Goal: Transaction & Acquisition: Purchase product/service

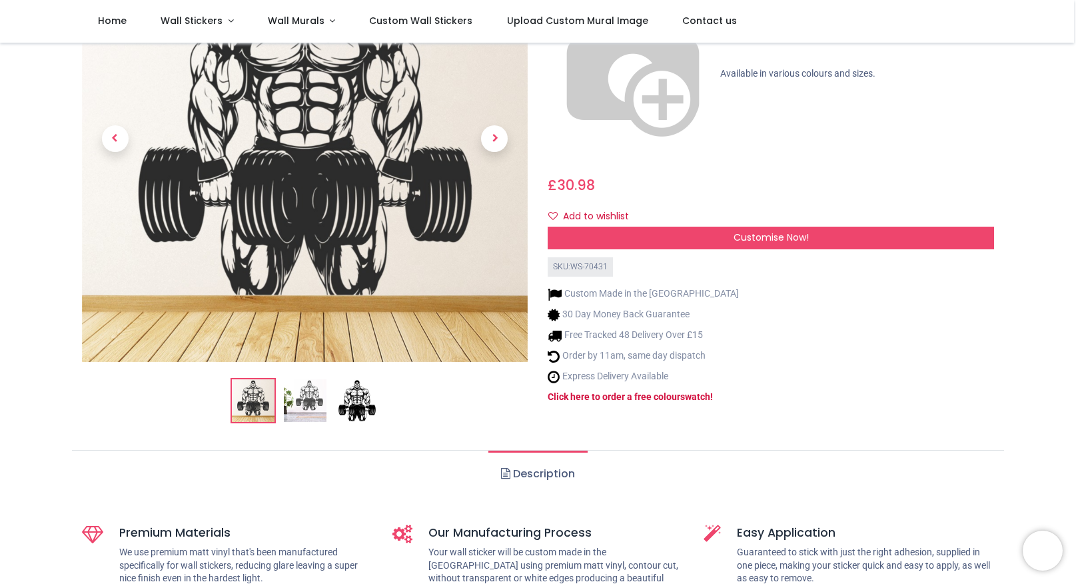
scroll to position [166, 0]
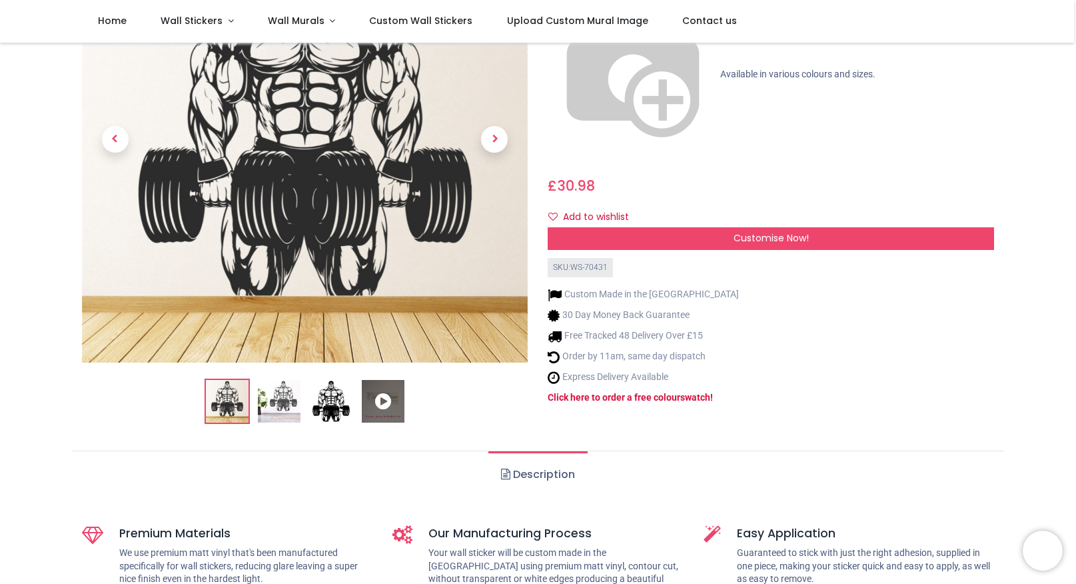
click at [310, 407] on img at bounding box center [331, 401] width 43 height 43
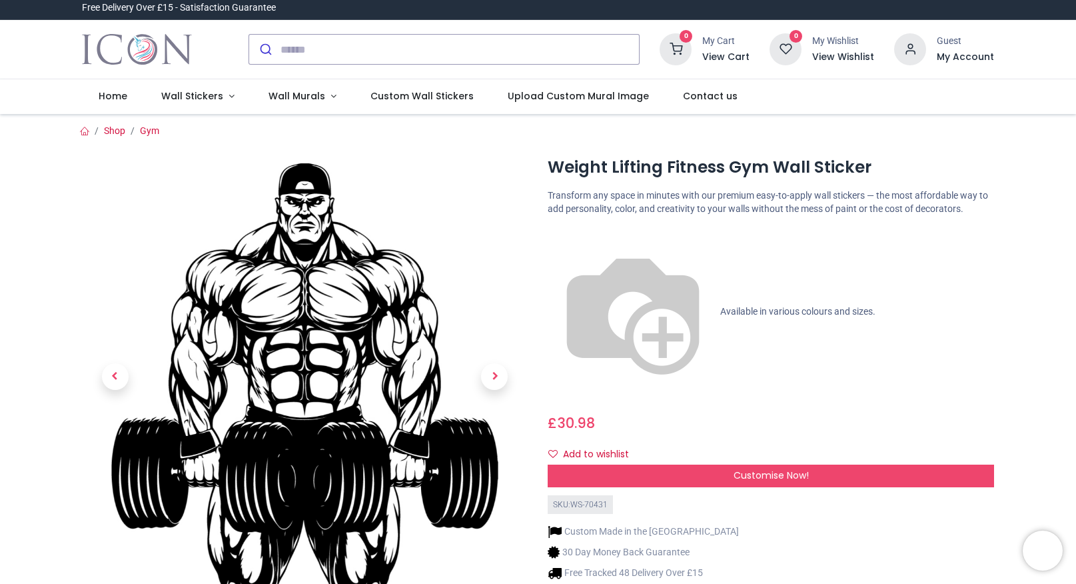
scroll to position [0, 0]
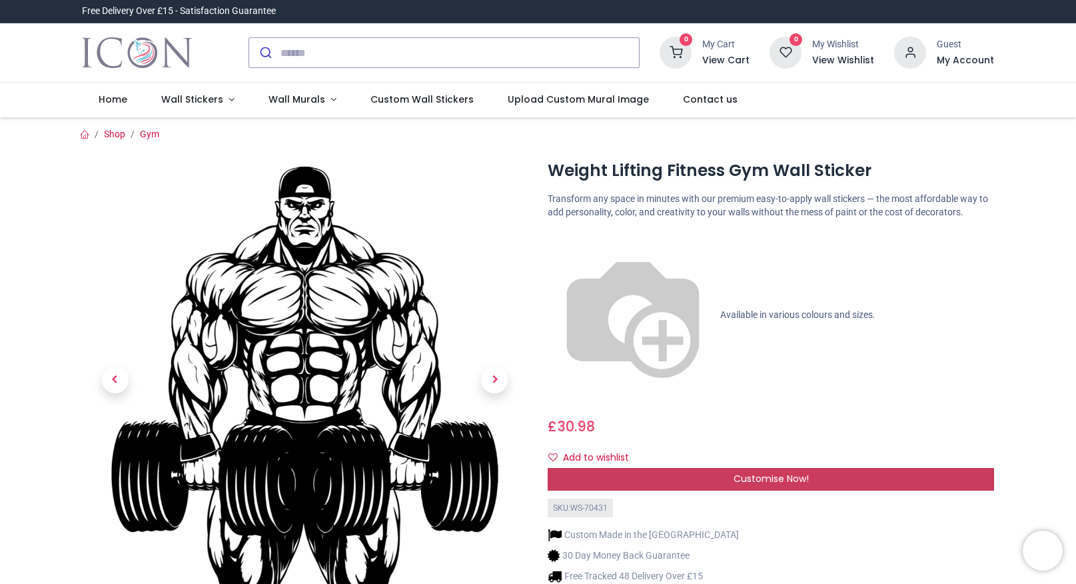
click at [702, 468] on div "Customise Now!" at bounding box center [771, 479] width 446 height 23
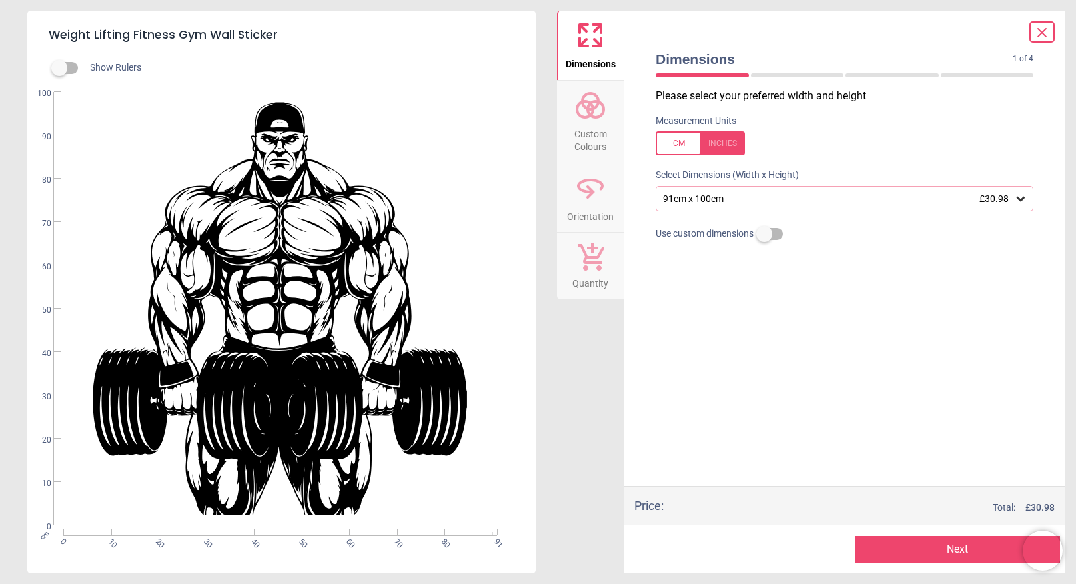
click at [1022, 196] on icon at bounding box center [1020, 198] width 13 height 13
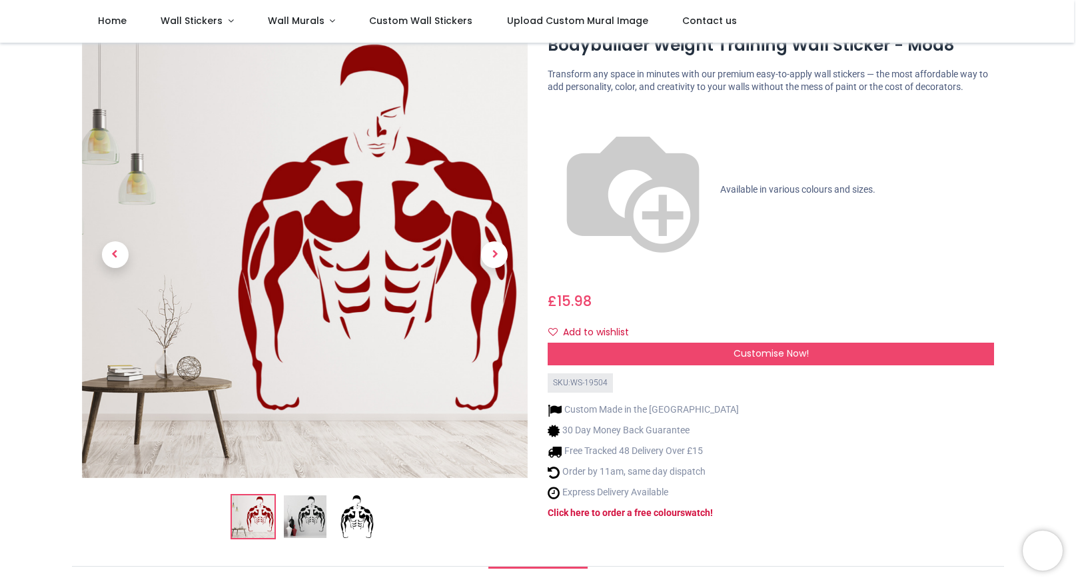
scroll to position [52, 0]
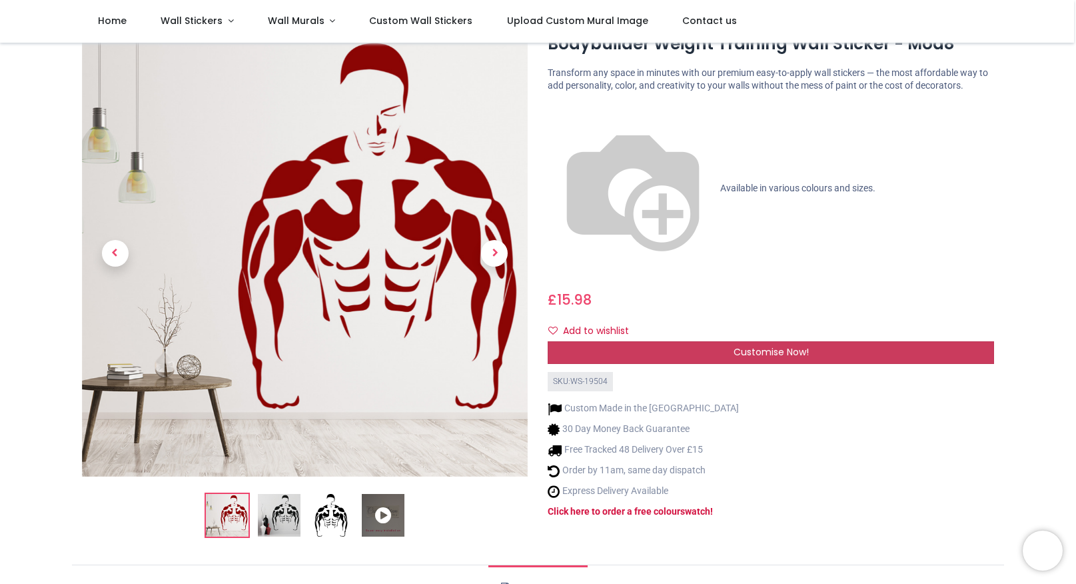
click at [722, 341] on div "Customise Now!" at bounding box center [771, 352] width 446 height 23
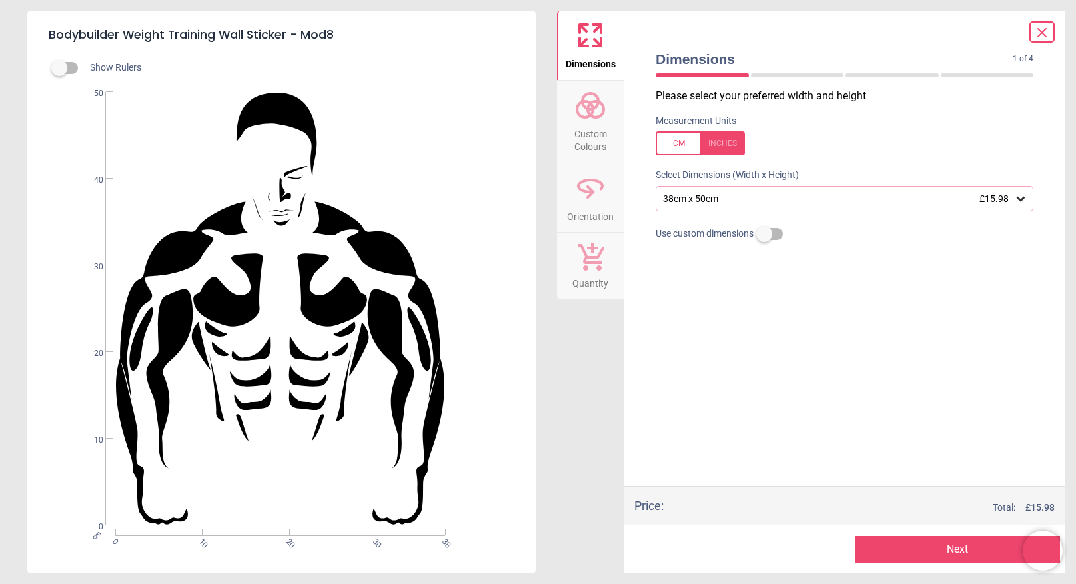
click at [1022, 197] on icon at bounding box center [1020, 198] width 13 height 13
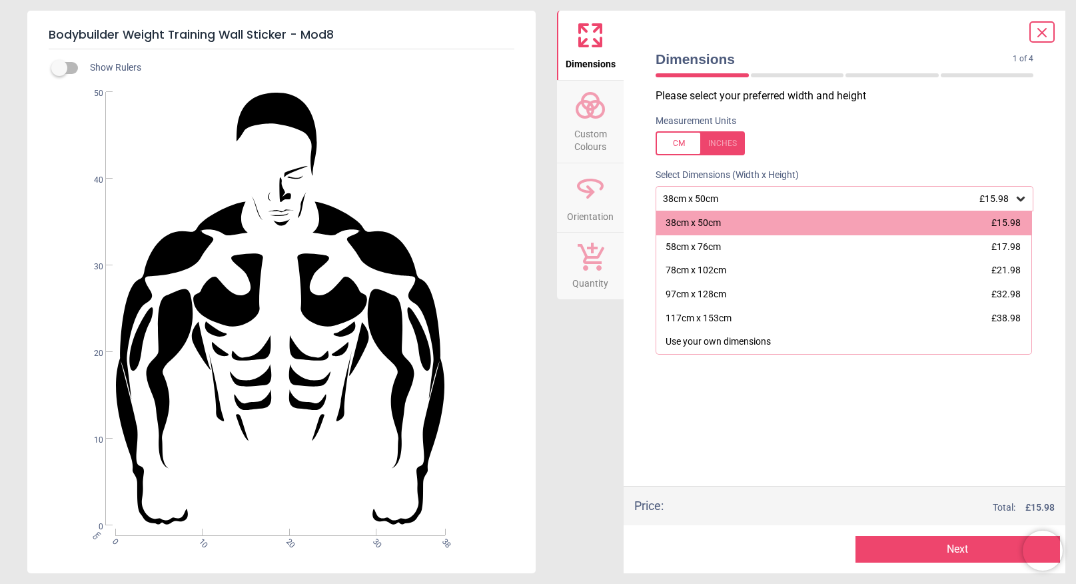
click at [744, 193] on div "38cm x 50cm £15.98" at bounding box center [838, 198] width 352 height 11
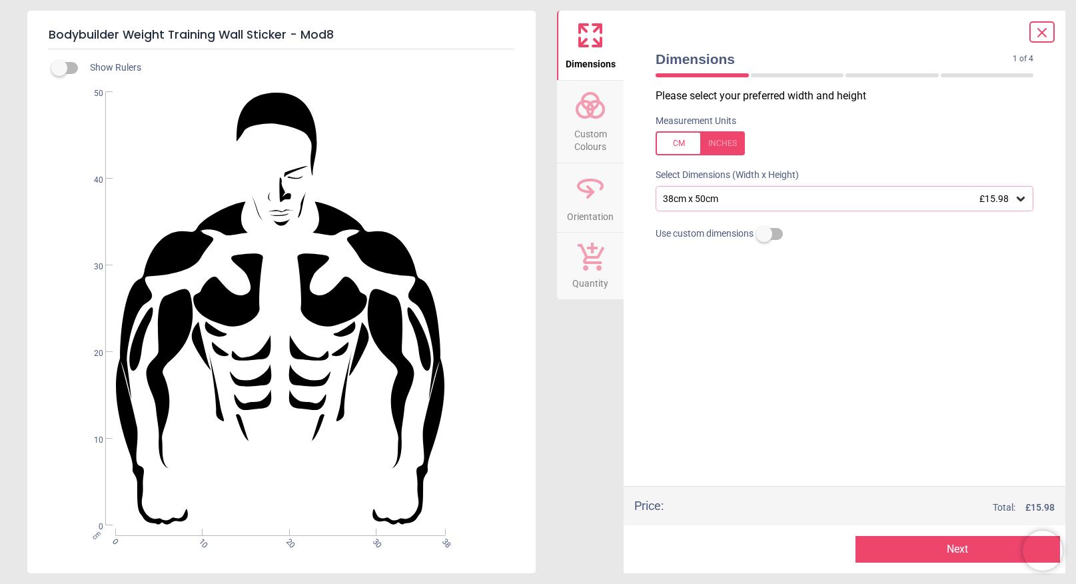
click at [744, 193] on div "38cm x 50cm £15.98" at bounding box center [838, 198] width 352 height 11
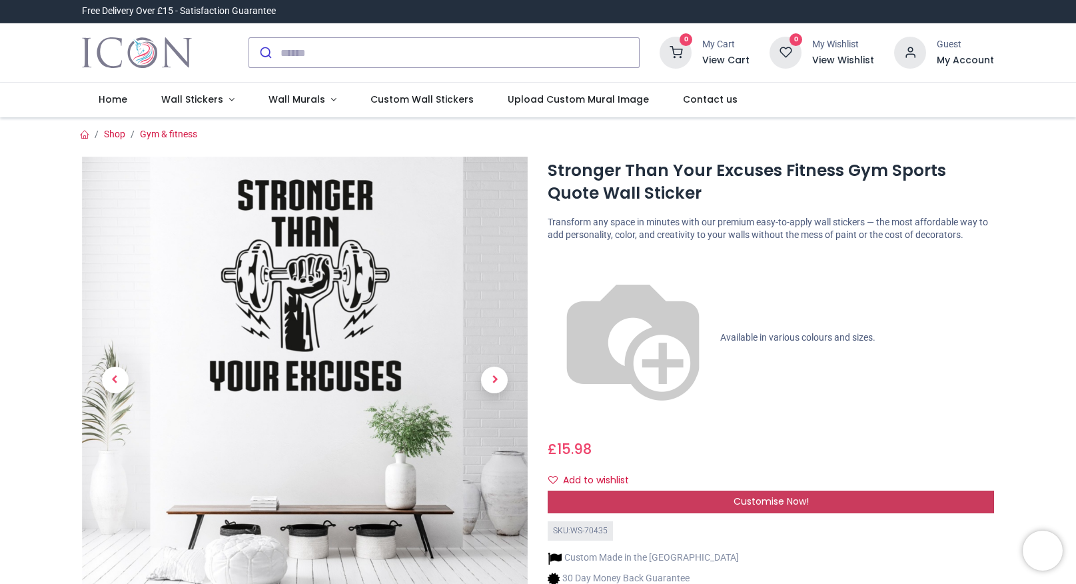
click at [638, 490] on div "Customise Now!" at bounding box center [771, 501] width 446 height 23
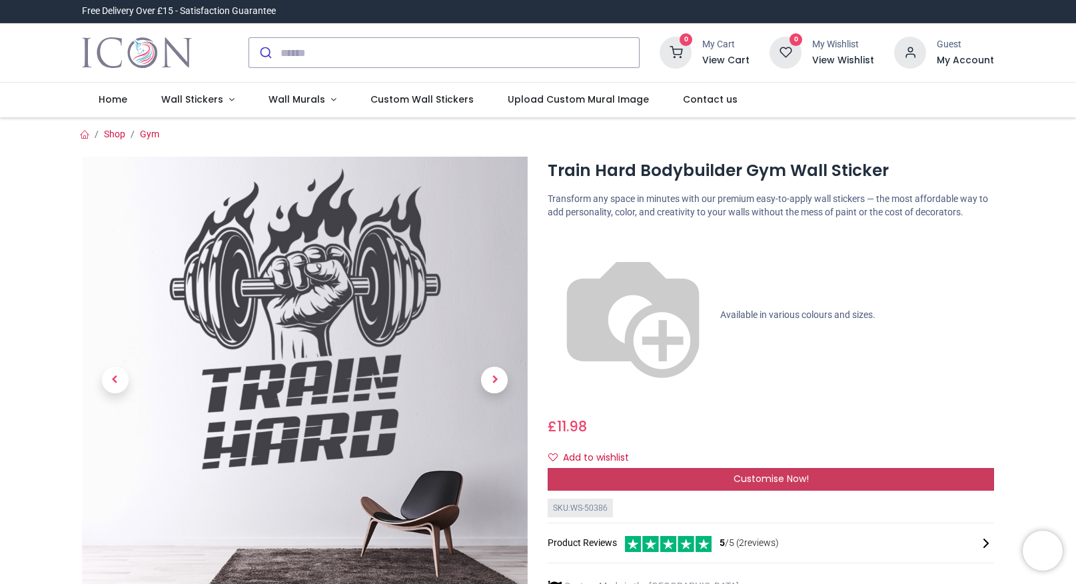
click at [778, 472] on span "Customise Now!" at bounding box center [771, 478] width 75 height 13
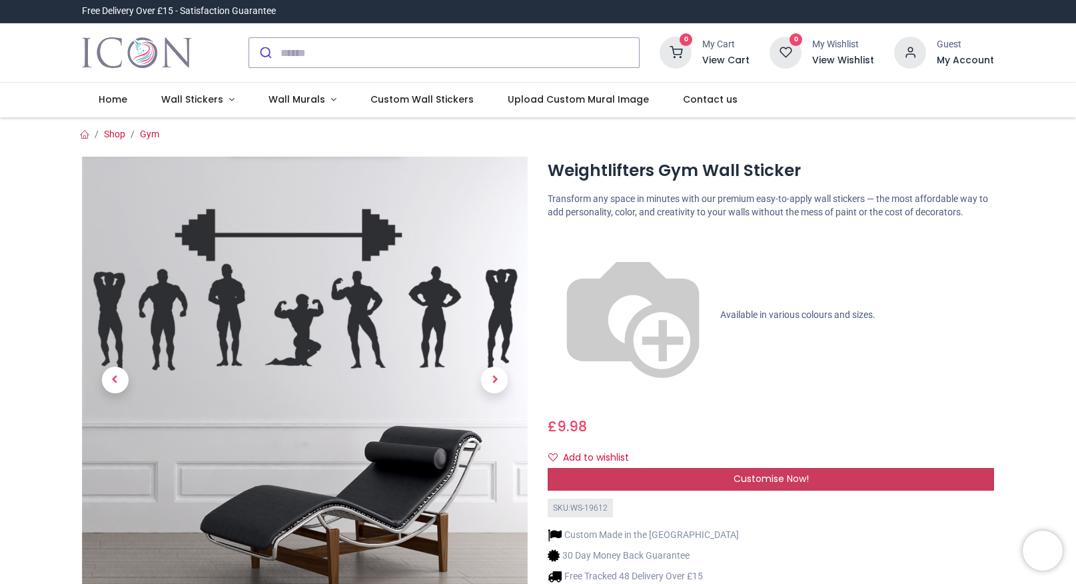
click at [646, 468] on div "Customise Now!" at bounding box center [771, 479] width 446 height 23
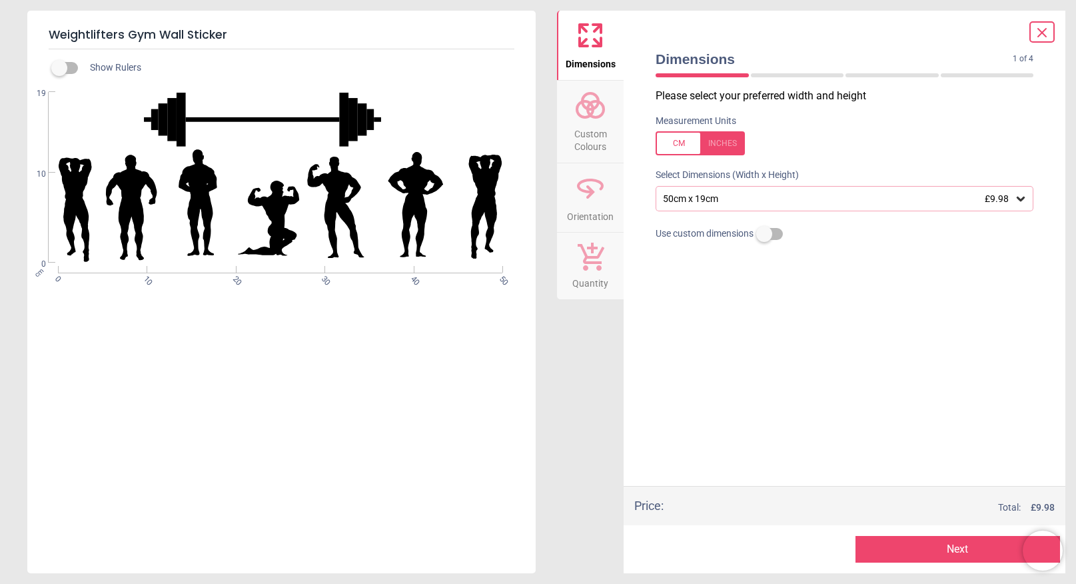
click at [1021, 193] on icon at bounding box center [1020, 198] width 13 height 13
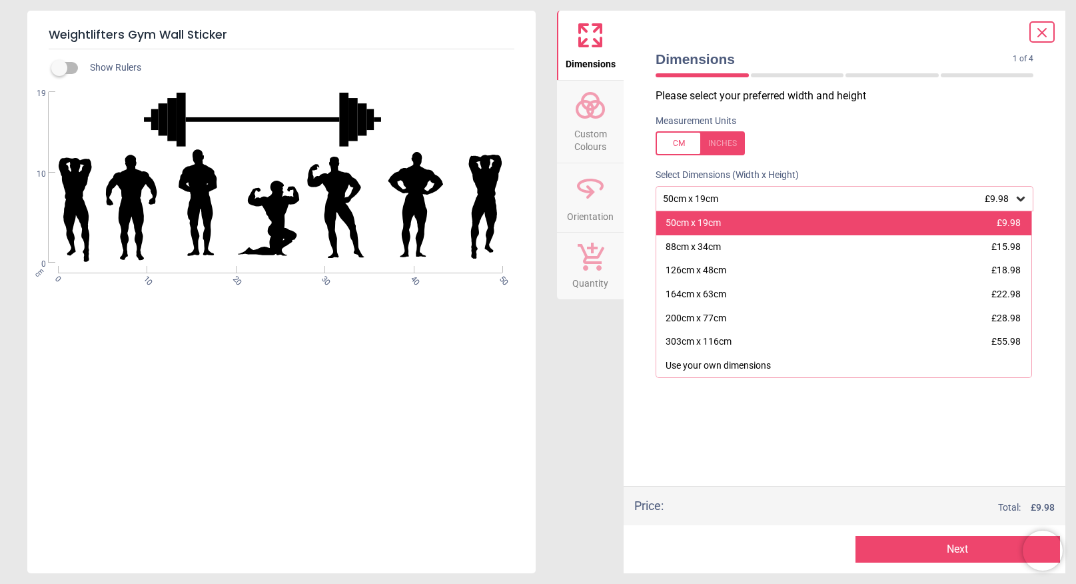
click at [701, 225] on div "50cm x 19cm" at bounding box center [693, 223] width 55 height 13
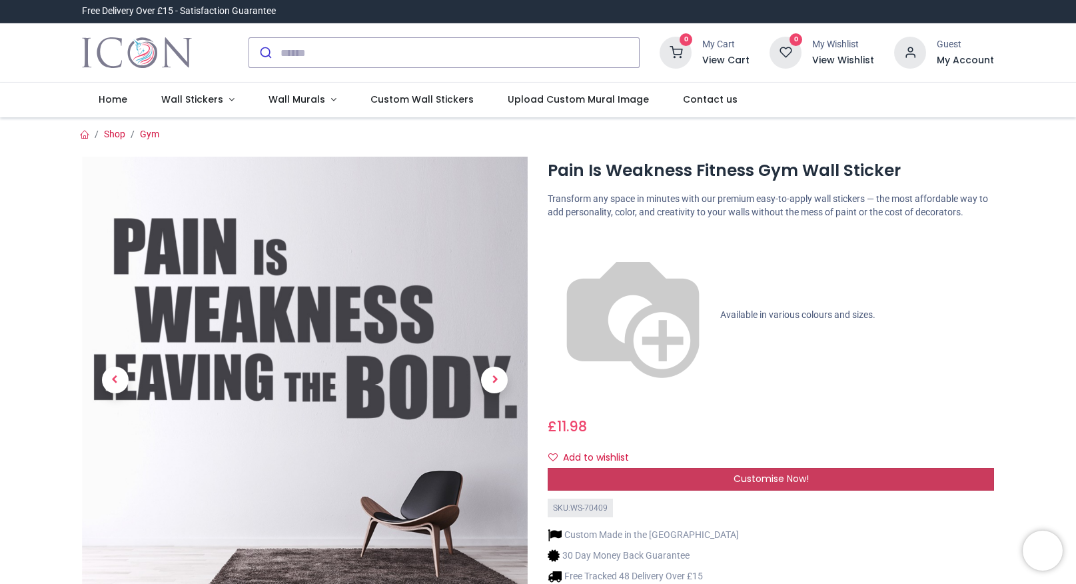
click at [689, 468] on div "Customise Now!" at bounding box center [771, 479] width 446 height 23
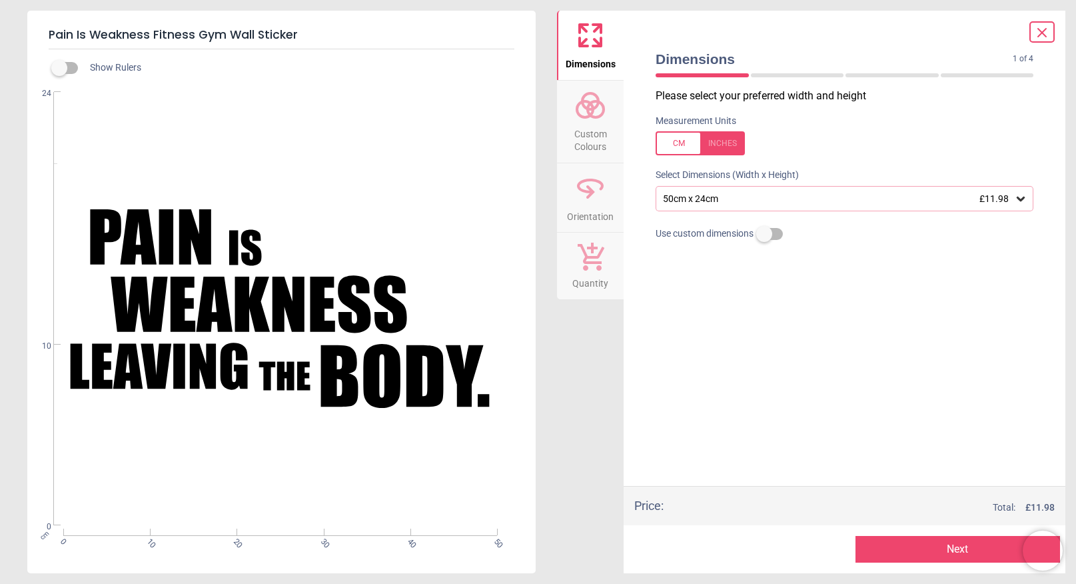
click at [1026, 198] on icon at bounding box center [1020, 198] width 13 height 13
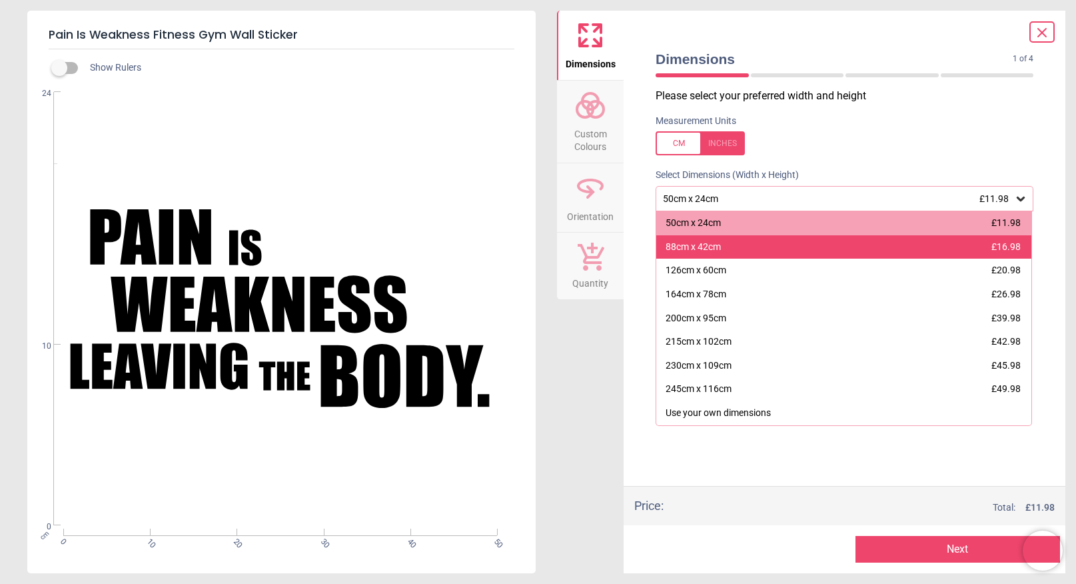
click at [710, 247] on div "88cm x 42cm" at bounding box center [693, 247] width 55 height 13
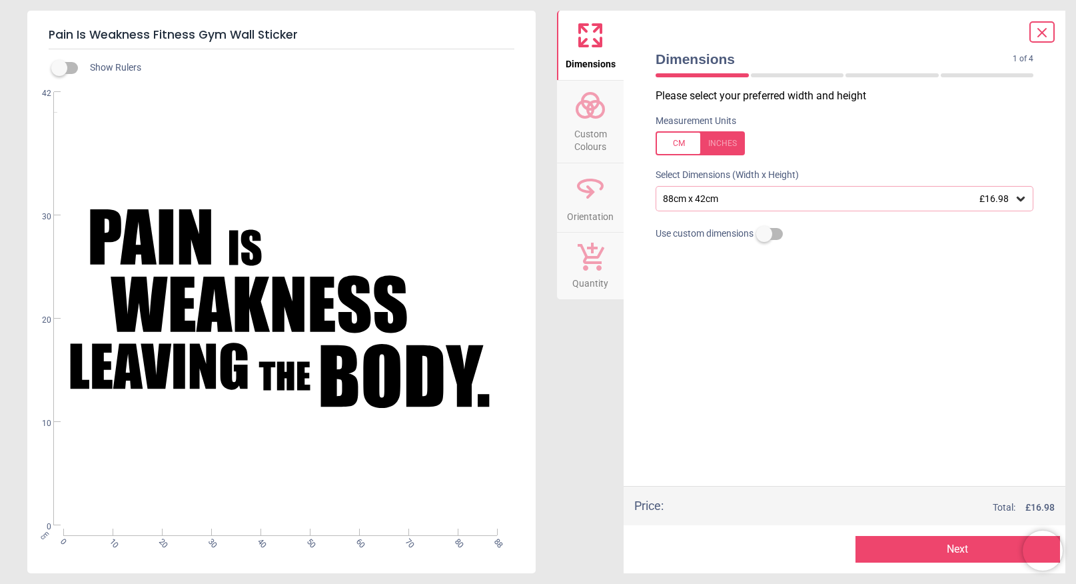
click at [1027, 194] on icon at bounding box center [1020, 198] width 13 height 13
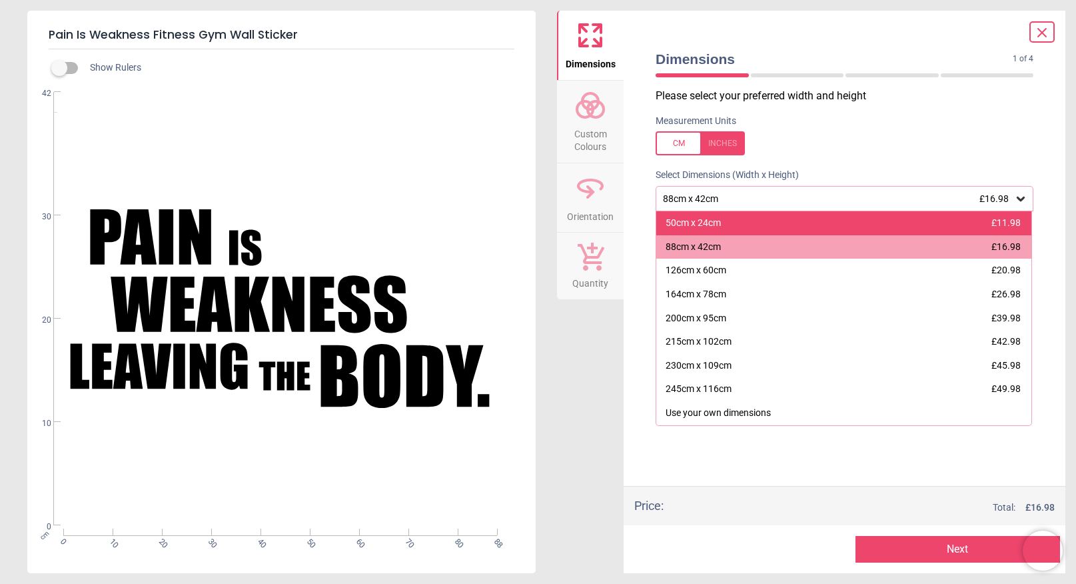
click at [712, 228] on div "50cm x 24cm" at bounding box center [693, 223] width 55 height 13
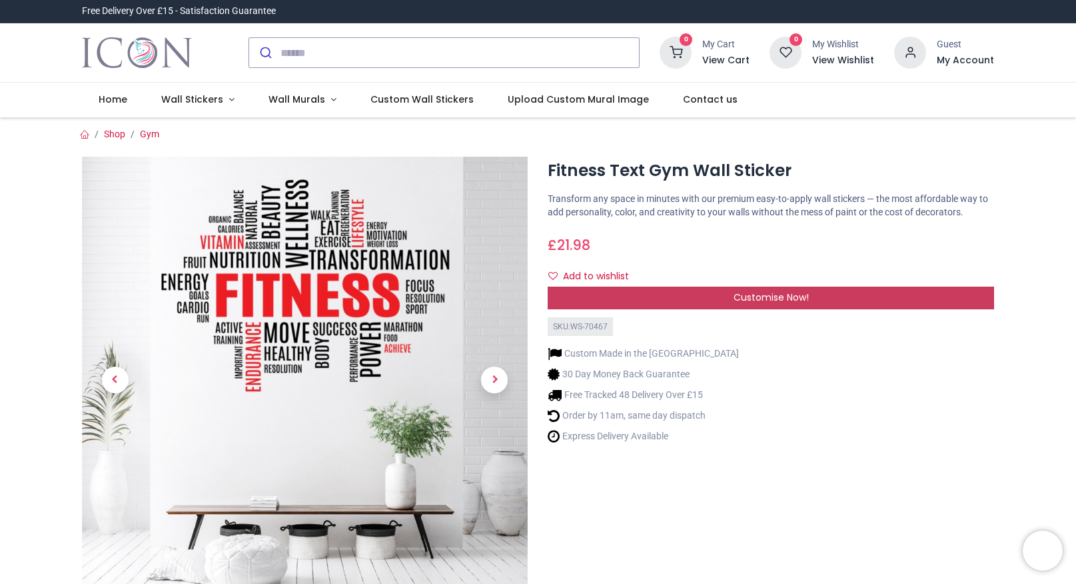
click at [671, 304] on div "Customise Now!" at bounding box center [771, 298] width 446 height 23
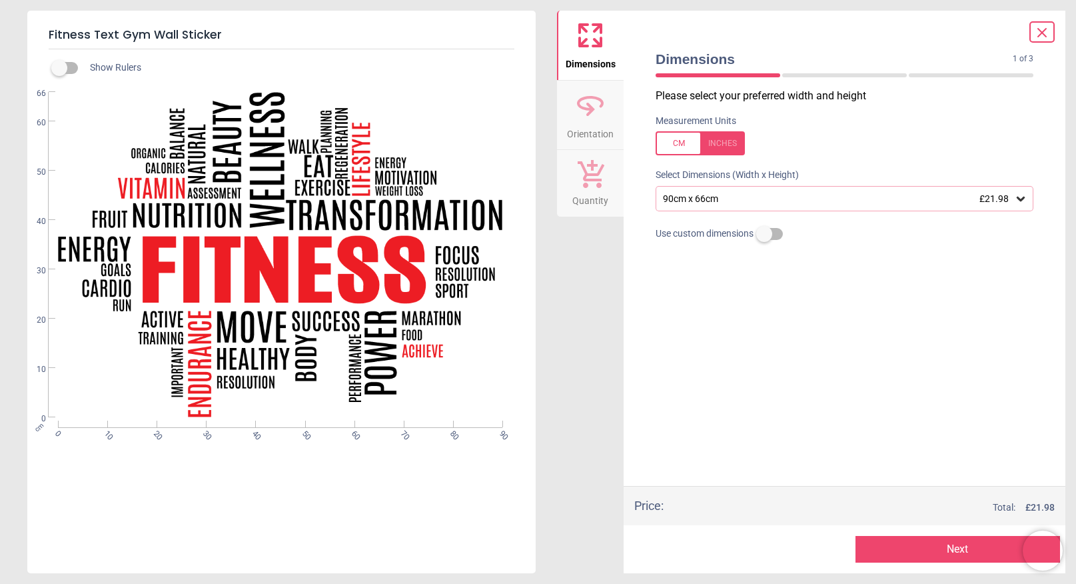
click at [1020, 199] on icon at bounding box center [1021, 199] width 8 height 5
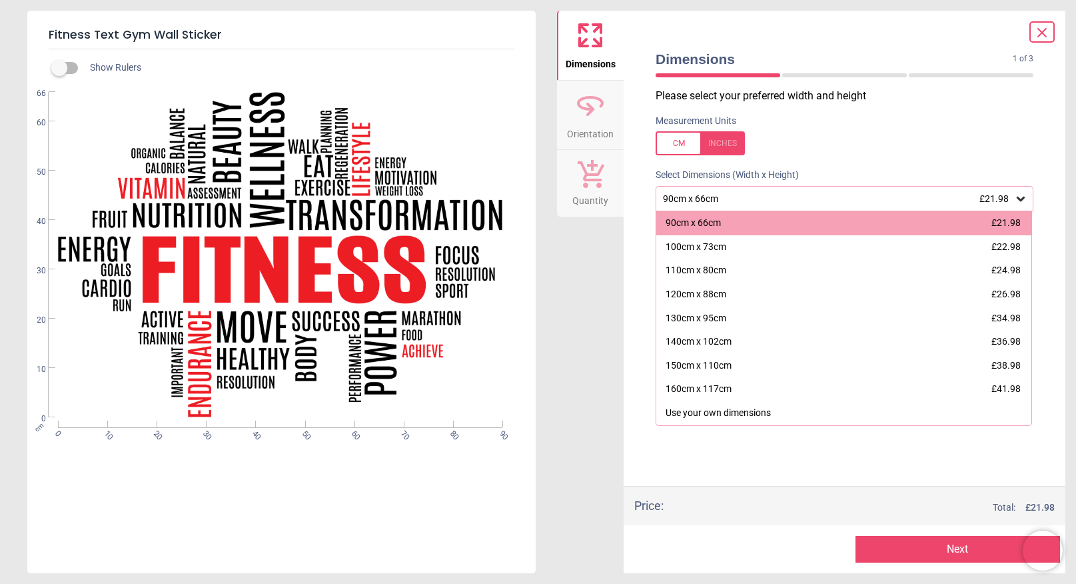
click at [1020, 199] on icon at bounding box center [1021, 199] width 8 height 5
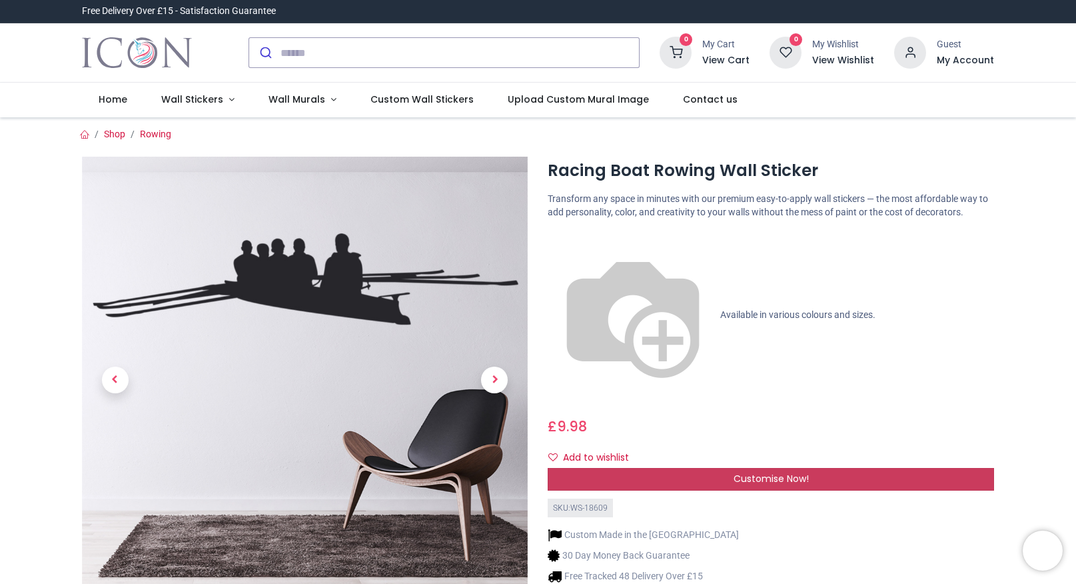
click at [776, 472] on span "Customise Now!" at bounding box center [771, 478] width 75 height 13
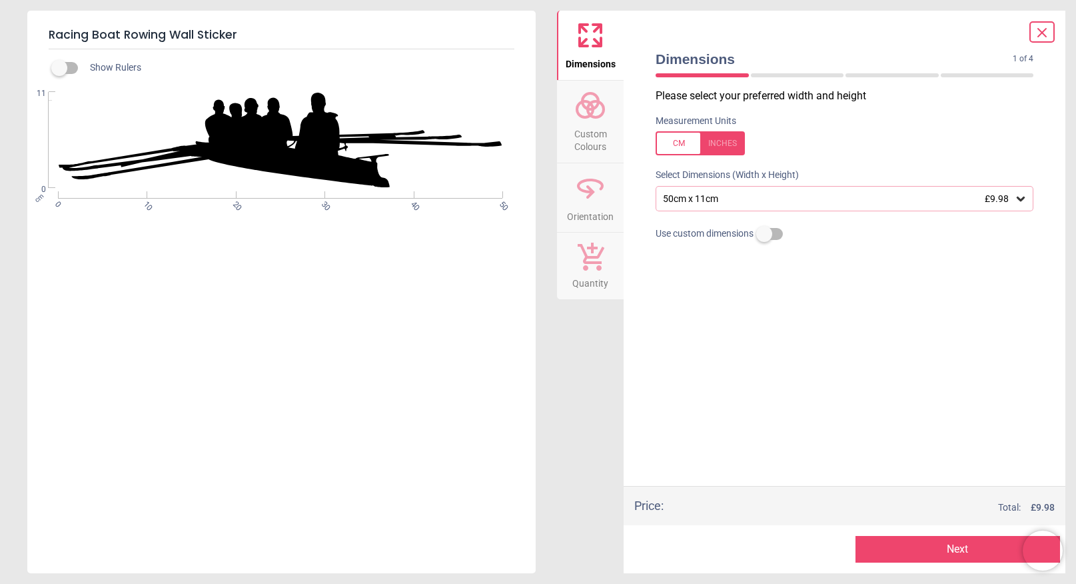
click at [1022, 197] on icon at bounding box center [1021, 199] width 8 height 5
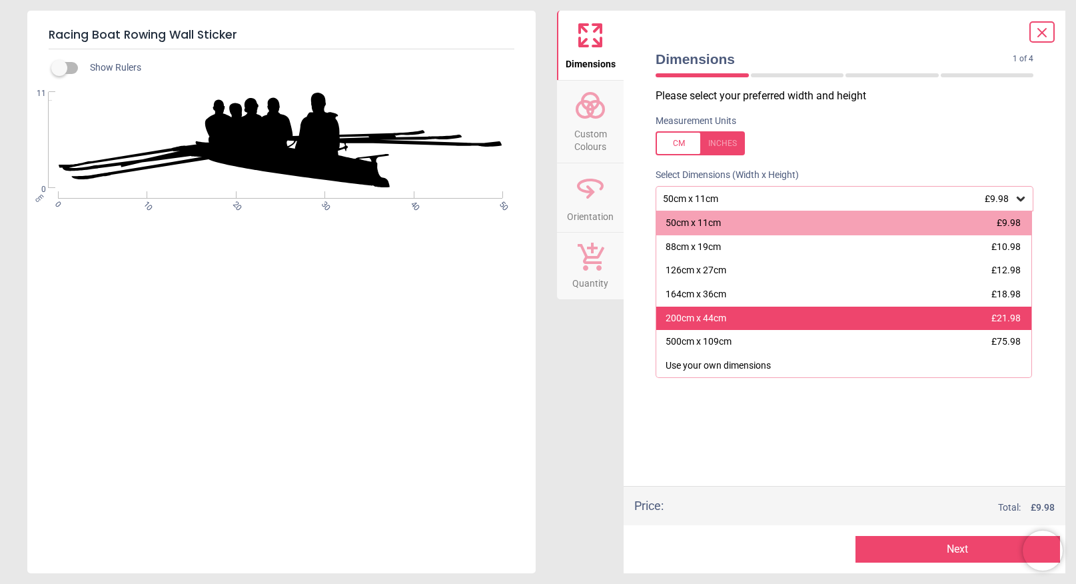
click at [690, 318] on div "200cm x 44cm" at bounding box center [696, 318] width 61 height 13
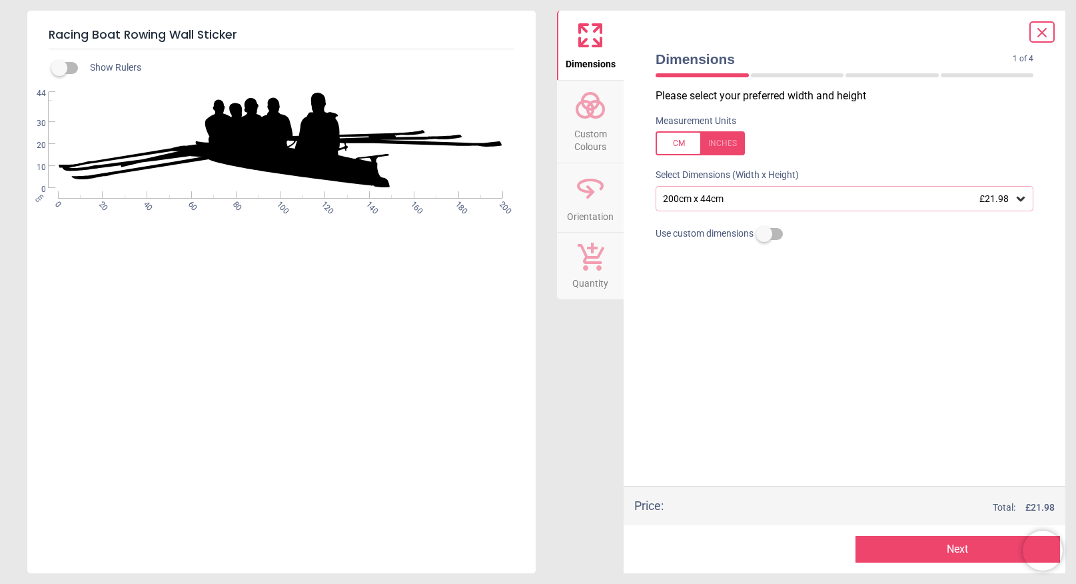
click at [1026, 201] on icon at bounding box center [1020, 198] width 13 height 13
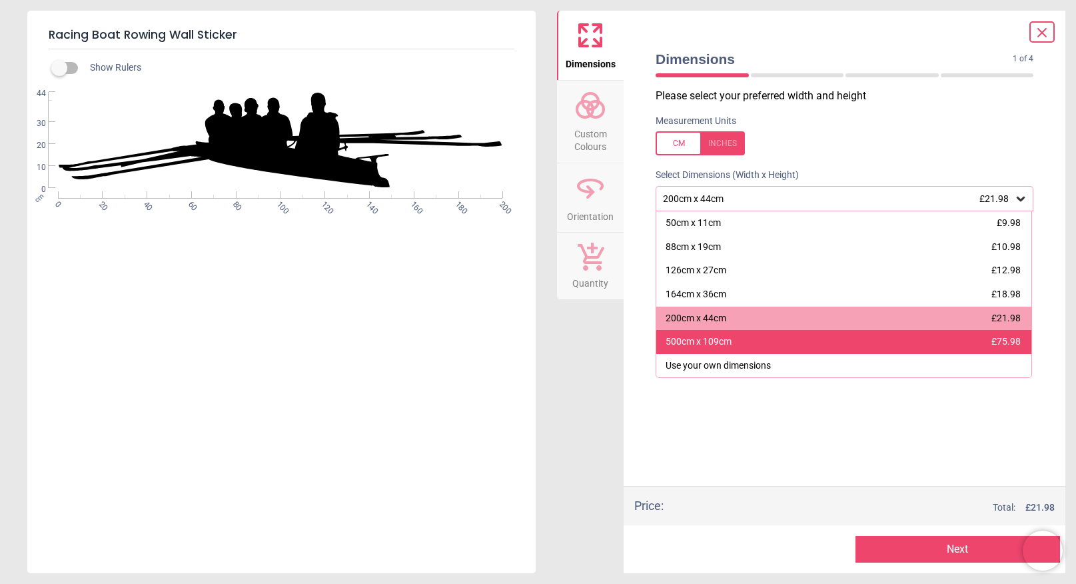
click at [838, 347] on div "500cm x 109cm £75.98" at bounding box center [843, 342] width 375 height 24
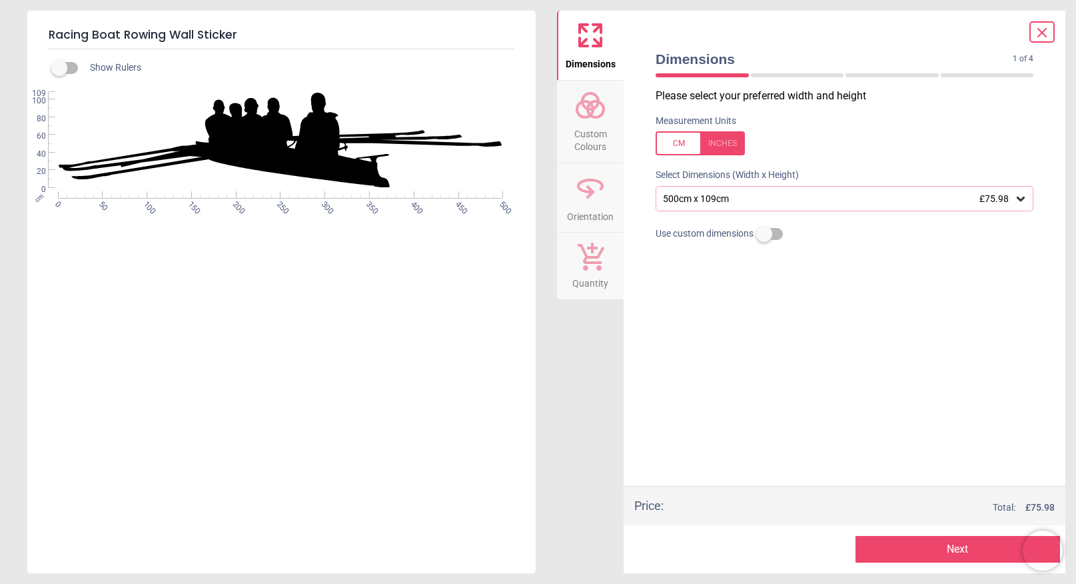
click at [1021, 199] on icon at bounding box center [1021, 199] width 8 height 5
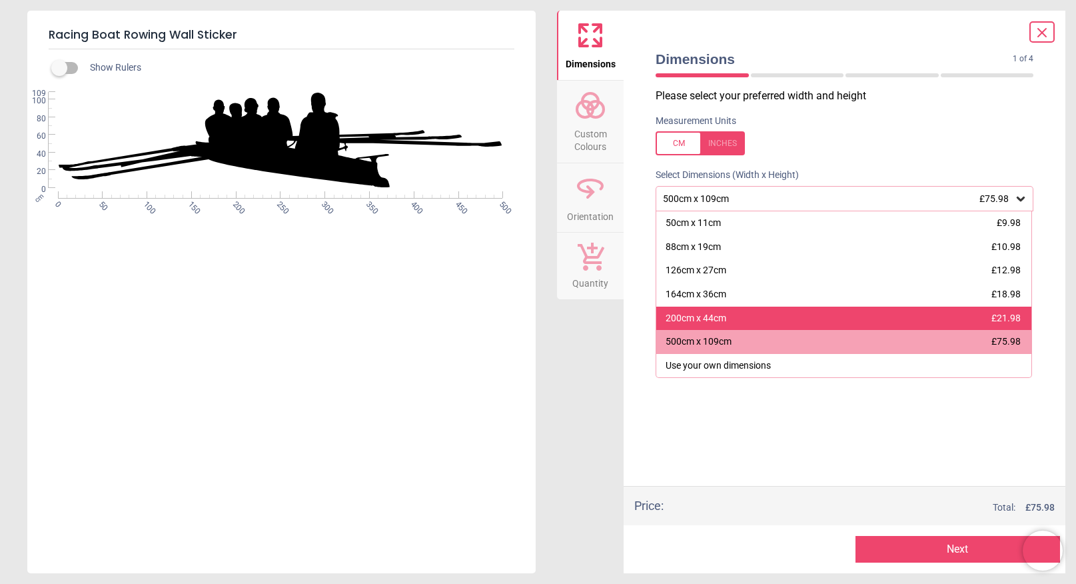
click at [689, 319] on div "200cm x 44cm" at bounding box center [696, 318] width 61 height 13
